Goal: Check status: Check status

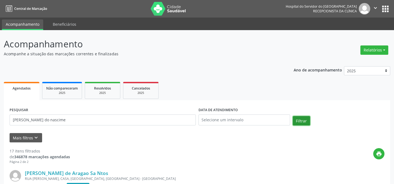
click at [298, 120] on button "Filtrar" at bounding box center [301, 120] width 17 height 9
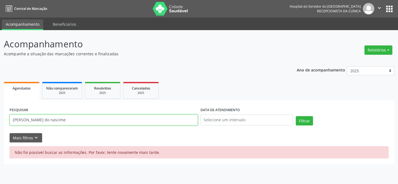
click at [54, 120] on input "[PERSON_NAME] do nascime" at bounding box center [104, 119] width 188 height 11
type input "[PERSON_NAME]"
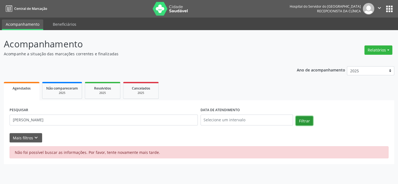
click at [298, 122] on button "Filtrar" at bounding box center [303, 120] width 17 height 9
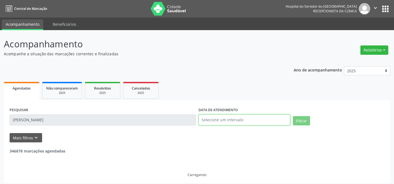
click at [251, 123] on input "text" at bounding box center [244, 119] width 92 height 11
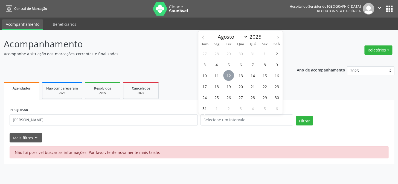
click at [229, 78] on span "12" at bounding box center [228, 75] width 11 height 11
type input "[DATE]"
click at [229, 78] on span "12" at bounding box center [228, 75] width 11 height 11
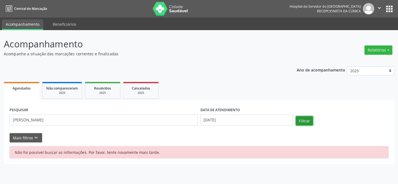
click at [301, 123] on button "Filtrar" at bounding box center [303, 120] width 17 height 9
click at [303, 122] on button "Filtrar" at bounding box center [303, 120] width 17 height 9
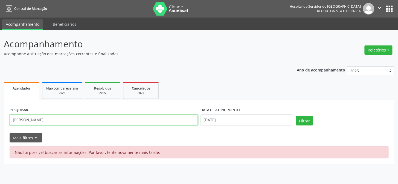
click at [107, 122] on input "[PERSON_NAME]" at bounding box center [104, 119] width 188 height 11
type input "[PERSON_NAME]"
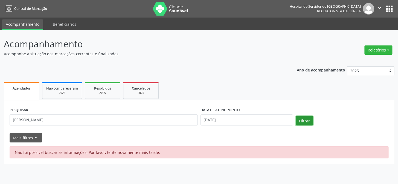
drag, startPoint x: 303, startPoint y: 121, endPoint x: 289, endPoint y: 124, distance: 13.8
click at [302, 120] on button "Filtrar" at bounding box center [303, 120] width 17 height 9
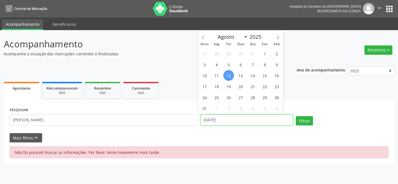
drag, startPoint x: 237, startPoint y: 118, endPoint x: 196, endPoint y: 119, distance: 40.8
click at [196, 119] on div "PESQUISAR [PERSON_NAME] DATA DE ATENDIMENTO [DATE] Filtrar" at bounding box center [198, 117] width 381 height 23
click at [277, 183] on html "Central de Marcação Hospital do Servidor do [GEOGRAPHIC_DATA] Recepcionista da …" at bounding box center [199, 92] width 398 height 184
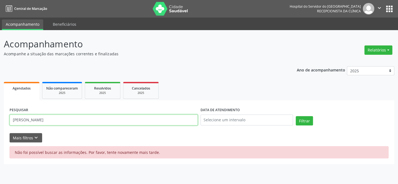
click at [86, 122] on input "[PERSON_NAME]" at bounding box center [104, 119] width 188 height 11
type input "m"
click at [100, 121] on input "text" at bounding box center [104, 119] width 188 height 11
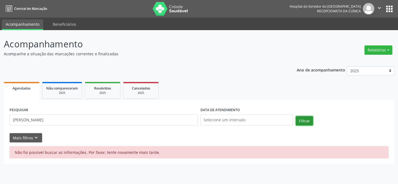
click at [306, 121] on button "Filtrar" at bounding box center [303, 120] width 17 height 9
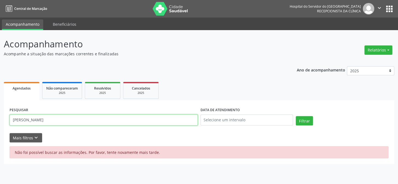
click at [87, 123] on input "[PERSON_NAME]" at bounding box center [104, 119] width 188 height 11
type input "m"
type input "43985530459"
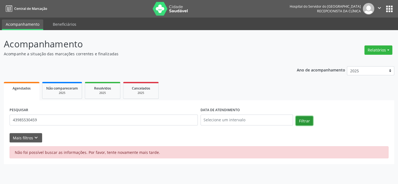
click at [306, 120] on button "Filtrar" at bounding box center [303, 120] width 17 height 9
click at [251, 122] on input "text" at bounding box center [246, 119] width 93 height 11
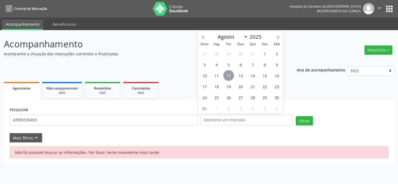
click at [228, 77] on span "12" at bounding box center [228, 75] width 11 height 11
type input "[DATE]"
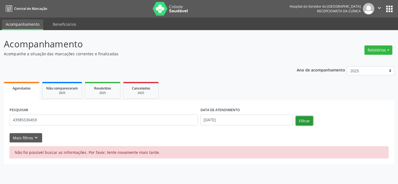
click at [302, 119] on button "Filtrar" at bounding box center [303, 120] width 17 height 9
